Goal: Entertainment & Leisure: Consume media (video, audio)

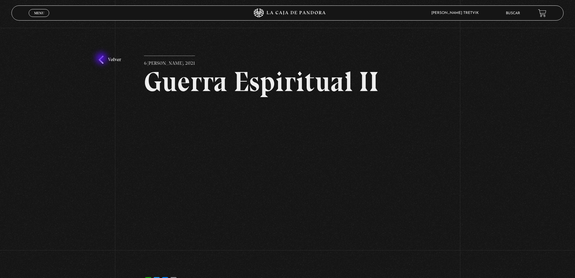
click at [102, 59] on link "Volver" at bounding box center [110, 60] width 22 height 8
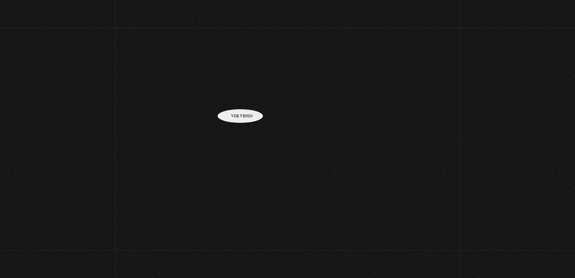
scroll to position [85, 0]
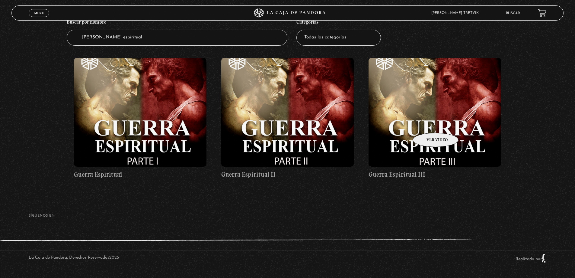
click at [428, 124] on figure at bounding box center [435, 112] width 133 height 109
